Goal: Information Seeking & Learning: Learn about a topic

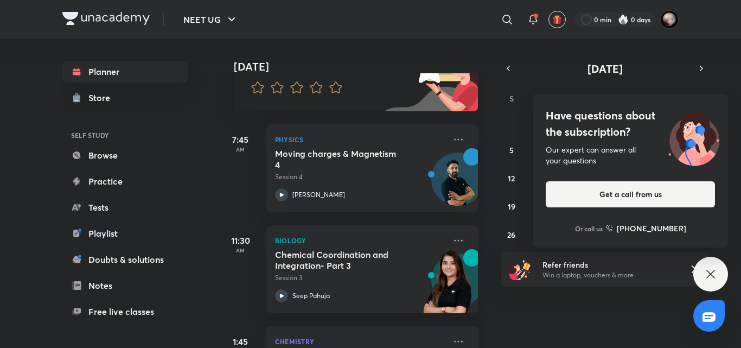
scroll to position [131, 0]
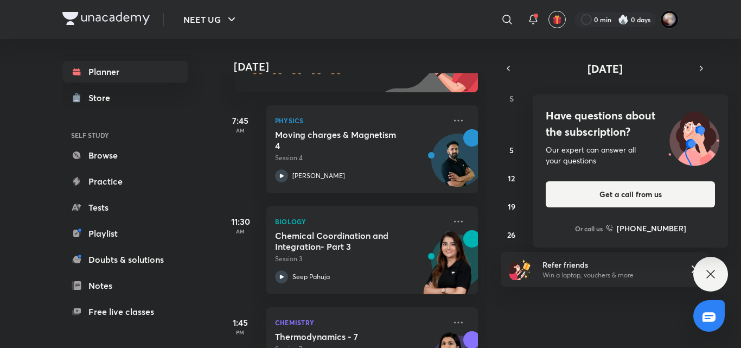
click at [361, 201] on div "11:30 AM Biology Chemical Coordination and Integration- Part 3 Session 3 Seep P…" at bounding box center [348, 243] width 259 height 101
click at [703, 276] on div "Have questions about the subscription? Our expert can answer all your questions…" at bounding box center [710, 274] width 35 height 35
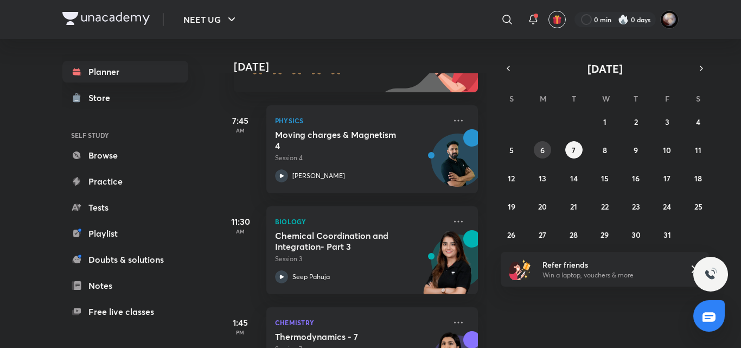
click at [547, 152] on button "6" at bounding box center [542, 149] width 17 height 17
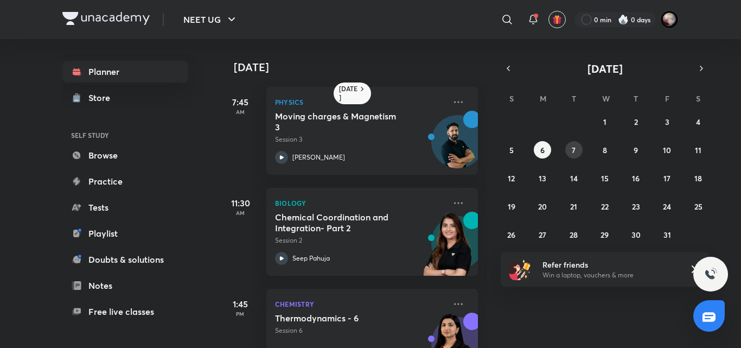
click at [580, 147] on button "7" at bounding box center [573, 149] width 17 height 17
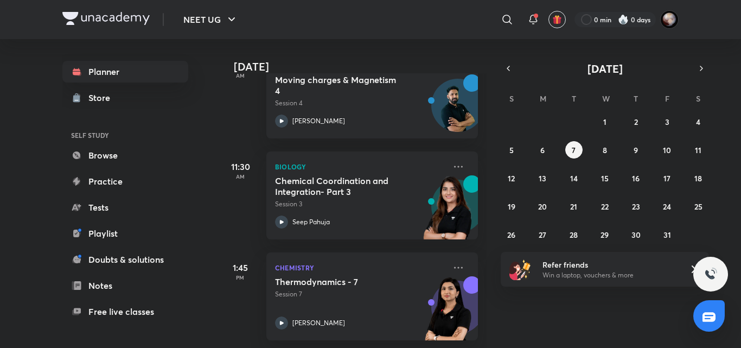
scroll to position [186, 0]
drag, startPoint x: 633, startPoint y: 96, endPoint x: 712, endPoint y: 97, distance: 79.8
click at [679, 97] on div "Today Today Good morning, Swarit You have 4 events today Give us your feedback …" at bounding box center [449, 193] width 460 height 309
click at [698, 98] on abbr "S" at bounding box center [698, 98] width 4 height 10
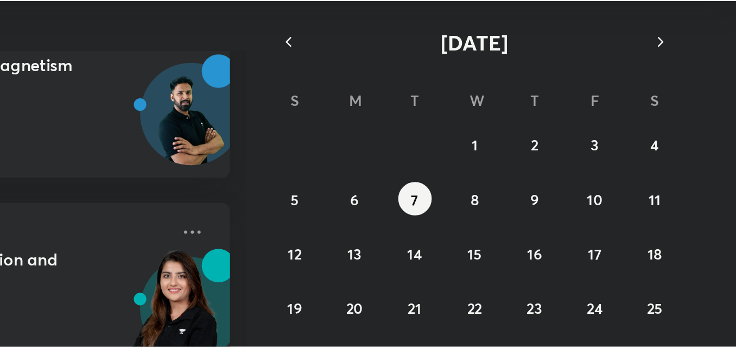
scroll to position [0, 0]
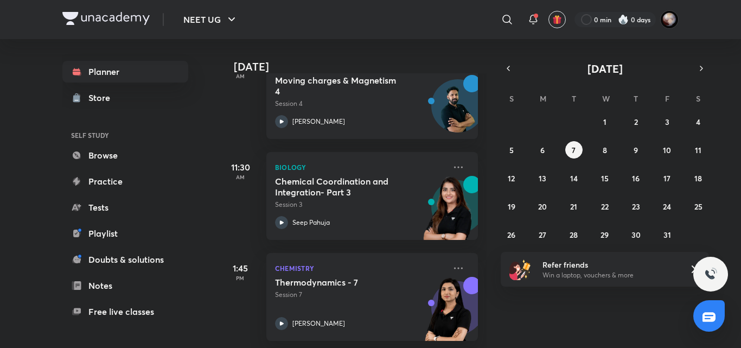
click at [692, 130] on div "28 29 30 1 2 3 4 5 6 7 8 9 10 11 12 13 14 15 16 17 18 19 20 21 22 23 24 25 26 2…" at bounding box center [605, 178] width 208 height 130
click at [698, 124] on abbr "4" at bounding box center [698, 122] width 4 height 10
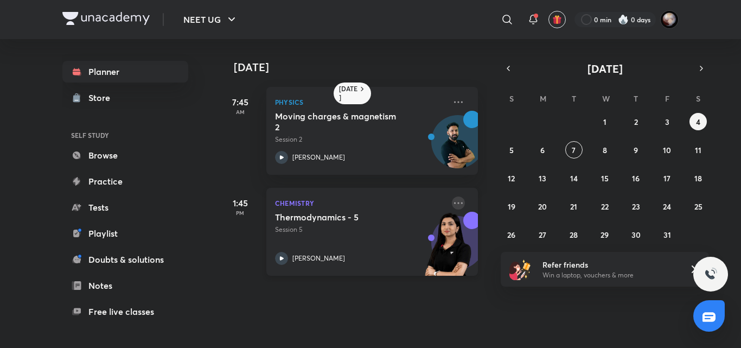
click at [453, 203] on icon at bounding box center [458, 202] width 13 height 13
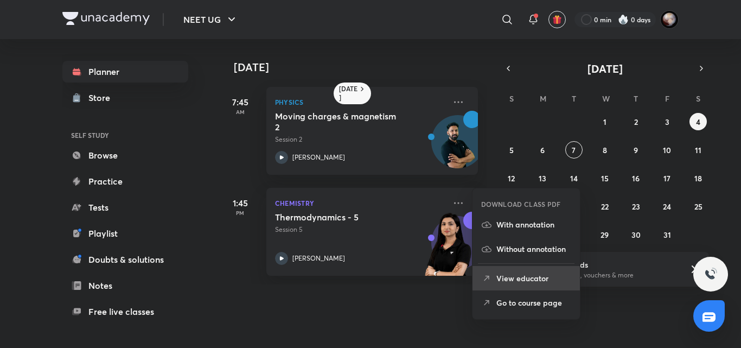
click at [514, 273] on p "View educator" at bounding box center [533, 277] width 75 height 11
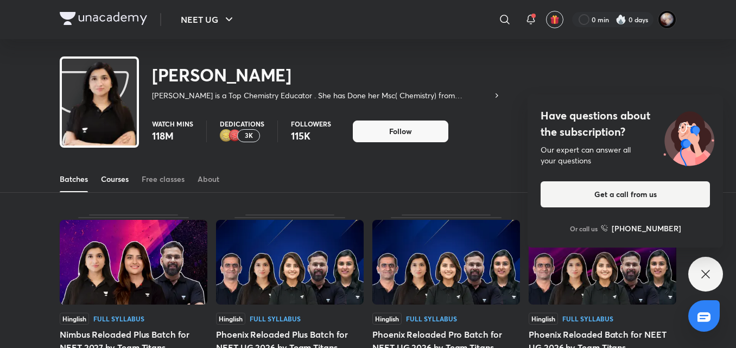
click at [110, 180] on div "Courses" at bounding box center [115, 179] width 28 height 11
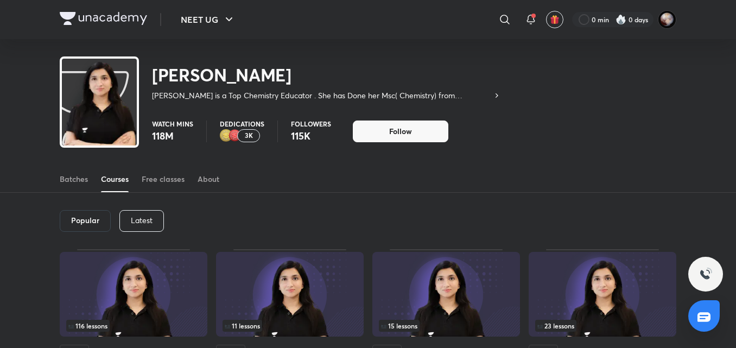
click at [142, 216] on p "Latest" at bounding box center [142, 220] width 22 height 9
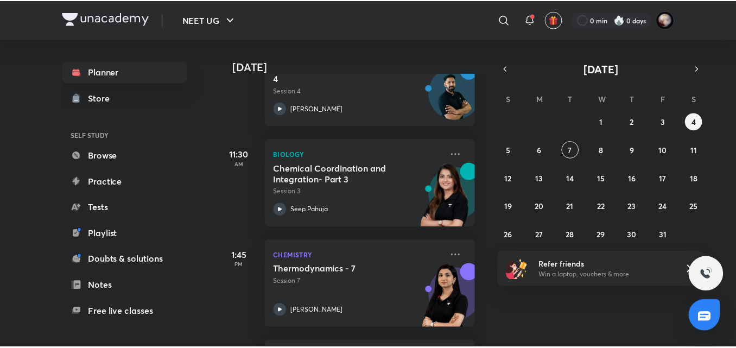
scroll to position [190, 0]
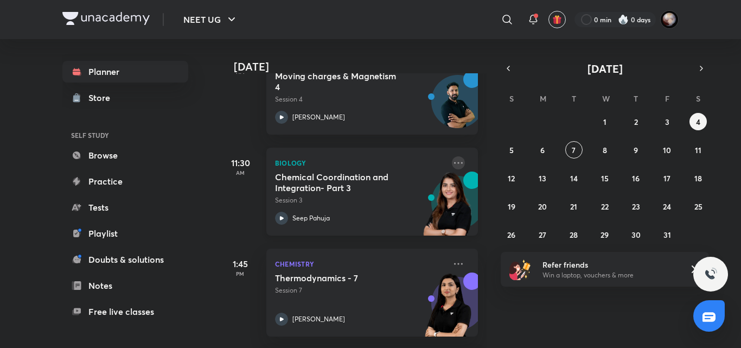
click at [452, 162] on icon at bounding box center [458, 162] width 13 height 13
click at [498, 232] on div "Today Good morning, Swarit You have 4 events today Give us your feedback on lea…" at bounding box center [479, 193] width 520 height 309
click at [456, 165] on icon at bounding box center [458, 162] width 13 height 13
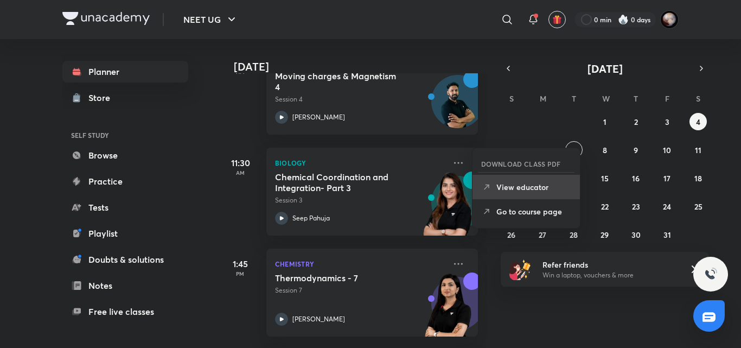
click at [498, 190] on p "View educator" at bounding box center [533, 186] width 75 height 11
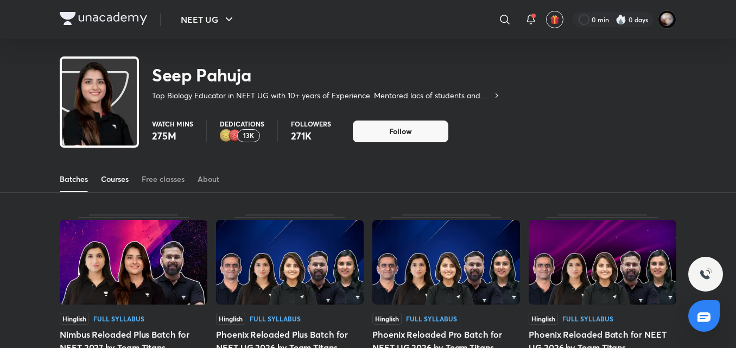
click at [112, 173] on link "Courses" at bounding box center [115, 179] width 28 height 26
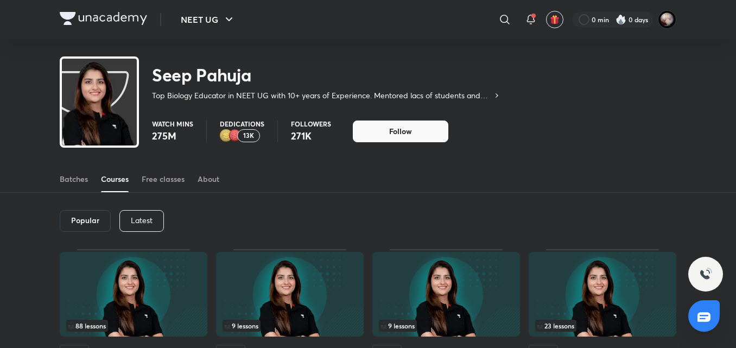
click at [142, 217] on p "Latest" at bounding box center [142, 220] width 22 height 9
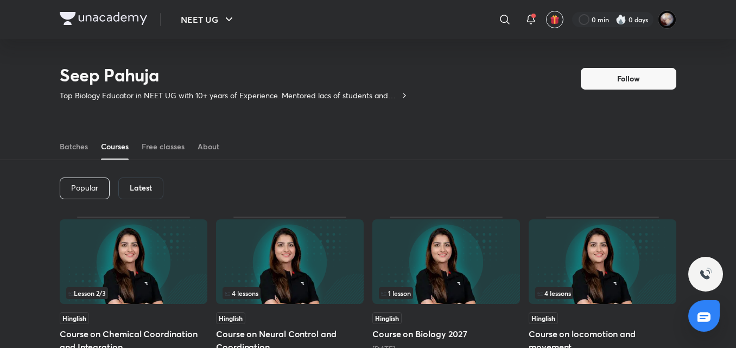
scroll to position [48, 0]
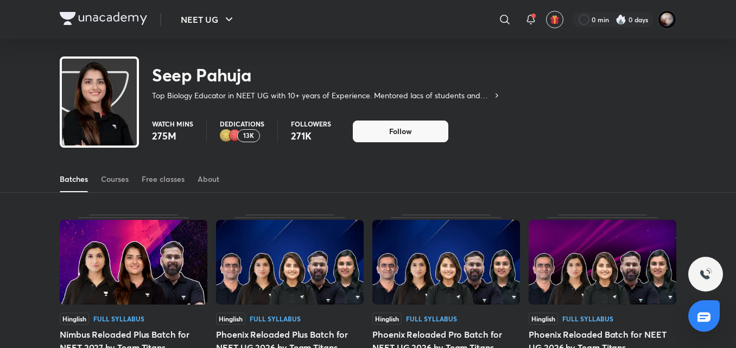
click at [104, 26] on div at bounding box center [103, 20] width 87 height 16
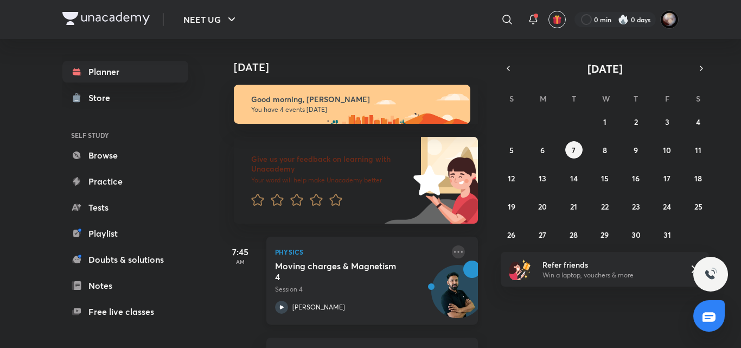
click at [454, 254] on icon at bounding box center [458, 251] width 13 height 13
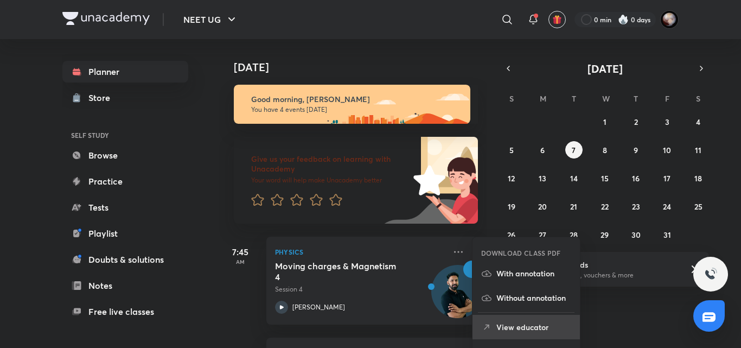
click at [505, 322] on p "View educator" at bounding box center [533, 326] width 75 height 11
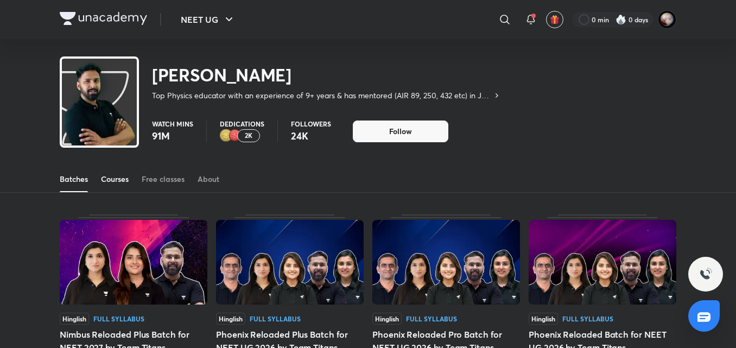
click at [120, 180] on div "Courses" at bounding box center [115, 179] width 28 height 11
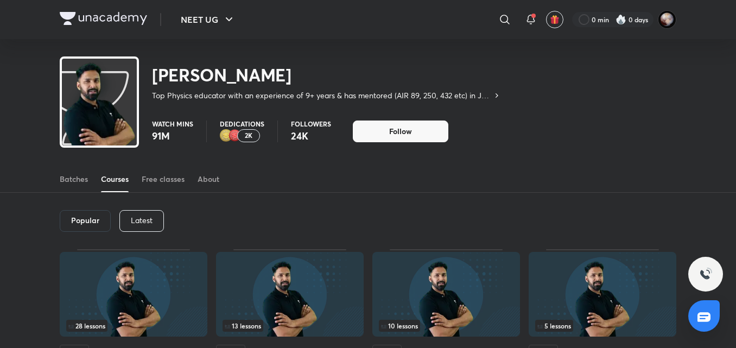
click at [145, 216] on p "Latest" at bounding box center [142, 220] width 22 height 9
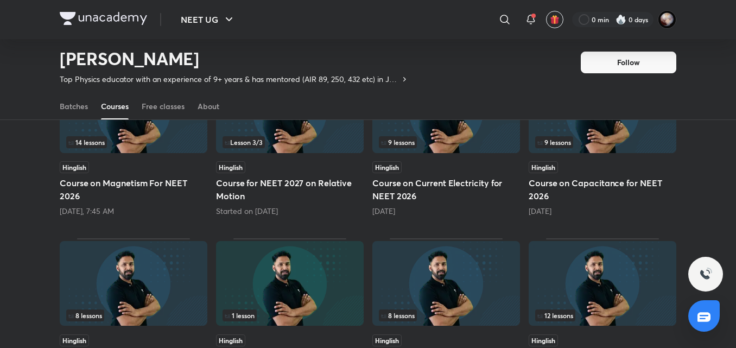
scroll to position [150, 0]
click at [122, 175] on div "Hinglish Course on Magnetism For NEET 2026 Today, 7:45 AM" at bounding box center [134, 189] width 148 height 55
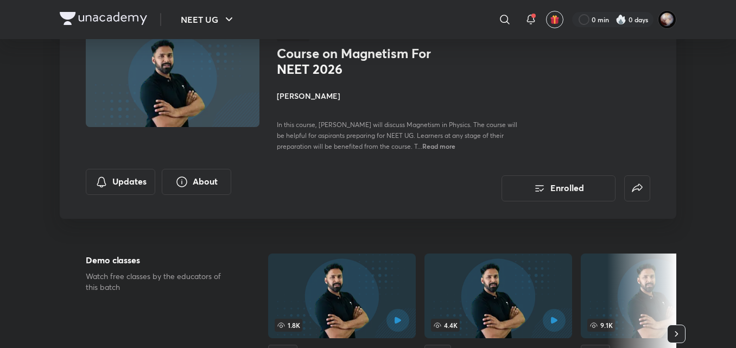
scroll to position [79, 0]
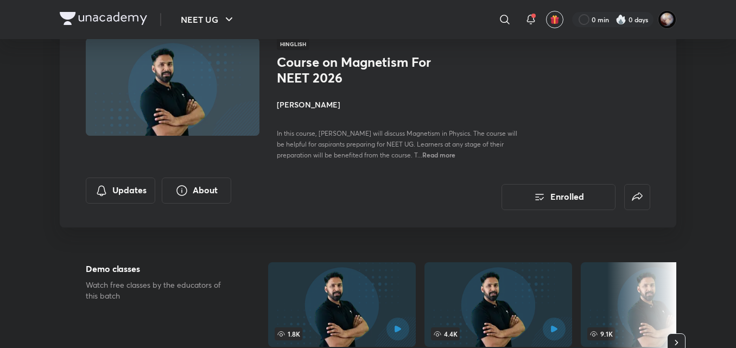
scroll to position [150, 0]
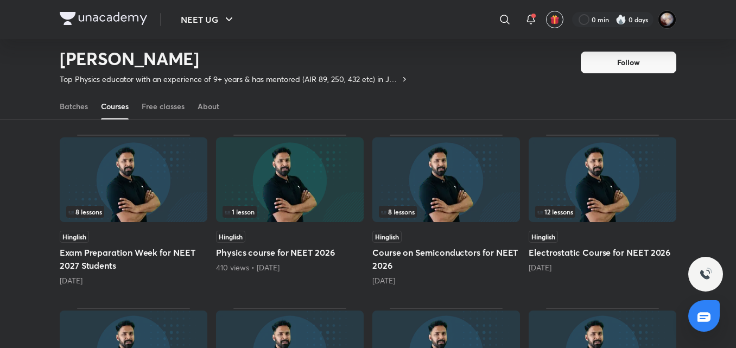
scroll to position [263, 0]
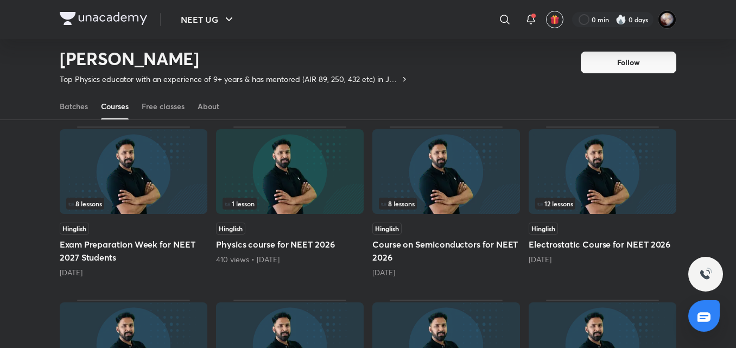
click at [597, 246] on h5 "Electrostatic Course for NEET 2026" at bounding box center [602, 244] width 148 height 13
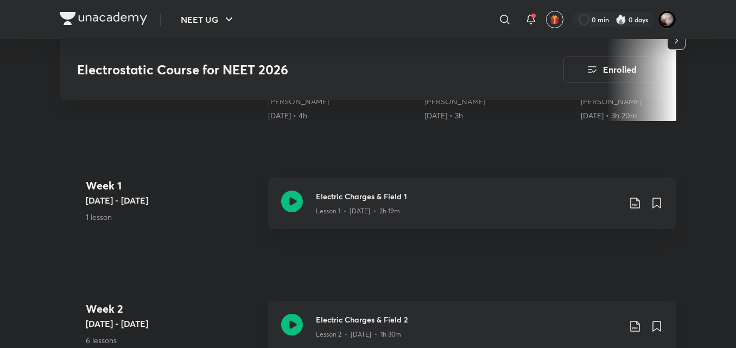
scroll to position [447, 0]
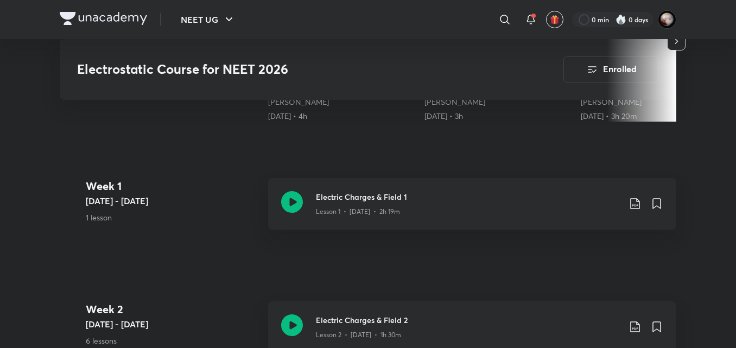
scroll to position [445, 0]
click at [290, 199] on icon at bounding box center [292, 203] width 22 height 22
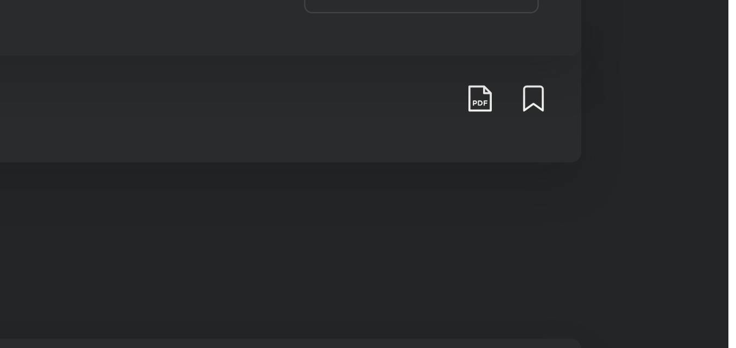
scroll to position [532, 0]
